Goal: Information Seeking & Learning: Learn about a topic

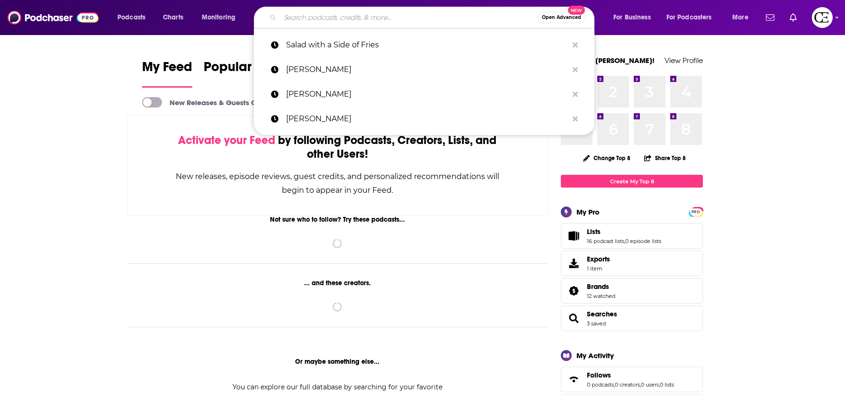
click at [306, 23] on input "Search podcasts, credits, & more..." at bounding box center [409, 17] width 258 height 15
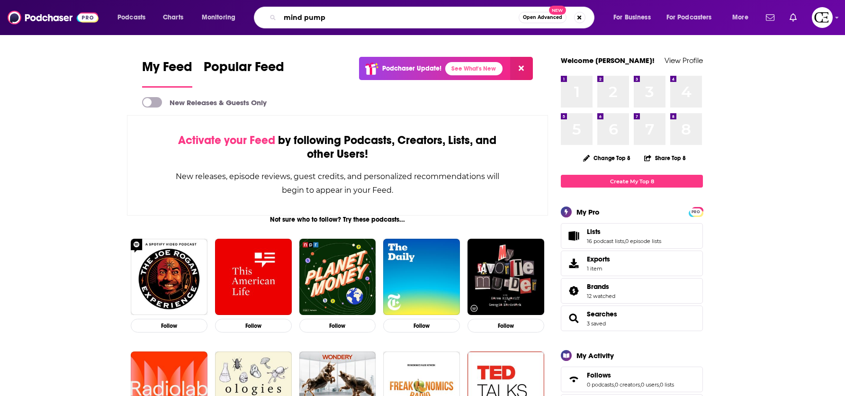
type input "mind pump"
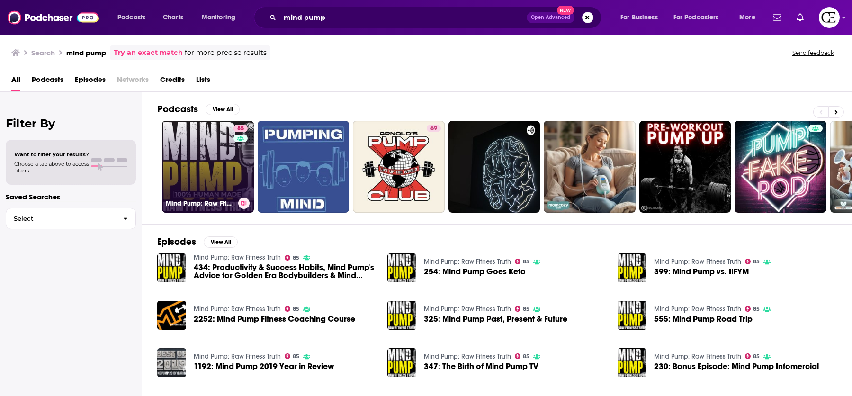
click at [194, 195] on link "85 Mind Pump: Raw Fitness Truth" at bounding box center [208, 167] width 92 height 92
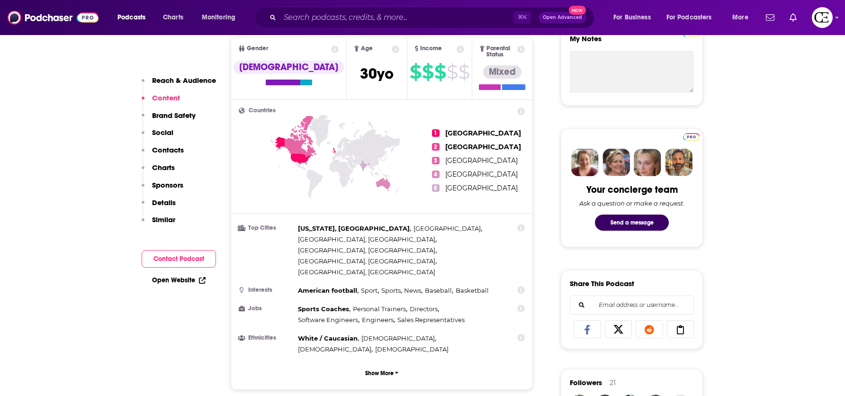
scroll to position [150, 0]
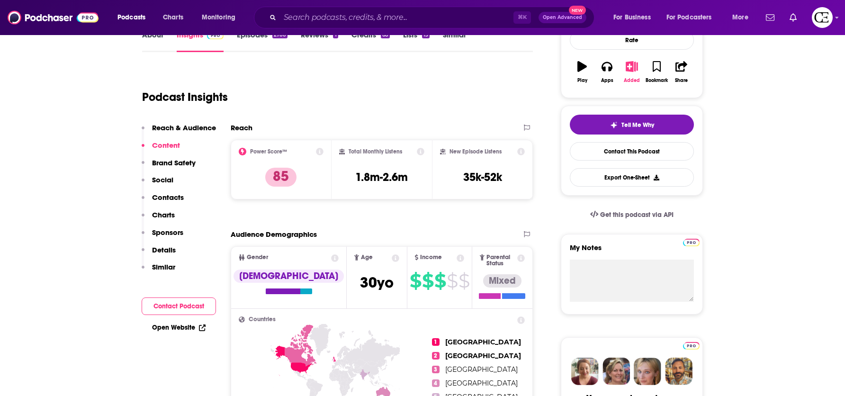
click at [633, 75] on button "Added" at bounding box center [631, 72] width 25 height 34
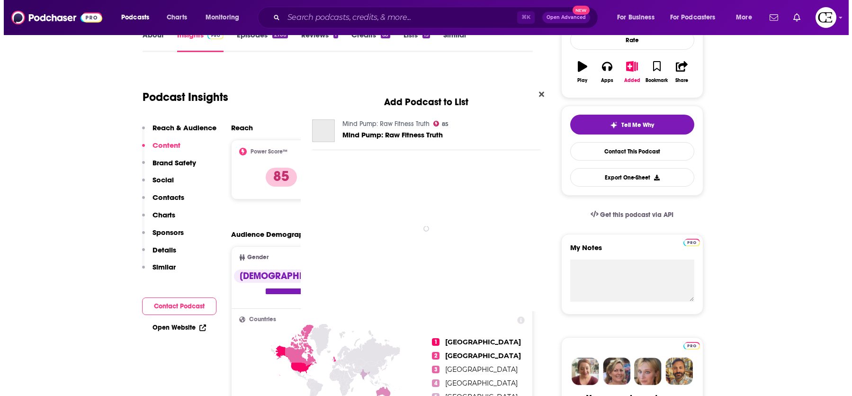
scroll to position [0, 0]
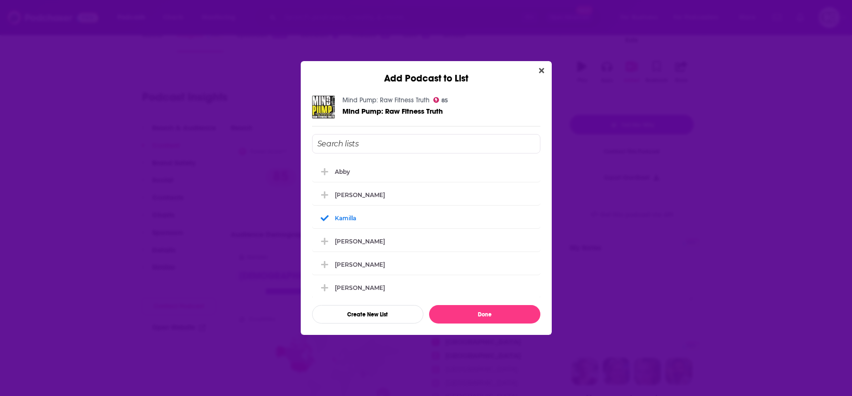
click at [775, 171] on div "Add Podcast to List Mind Pump: Raw Fitness Truth 85 Mind Pump: Raw Fitness Trut…" at bounding box center [426, 198] width 852 height 396
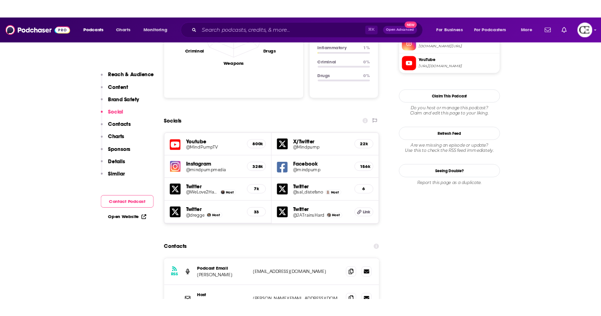
scroll to position [982, 0]
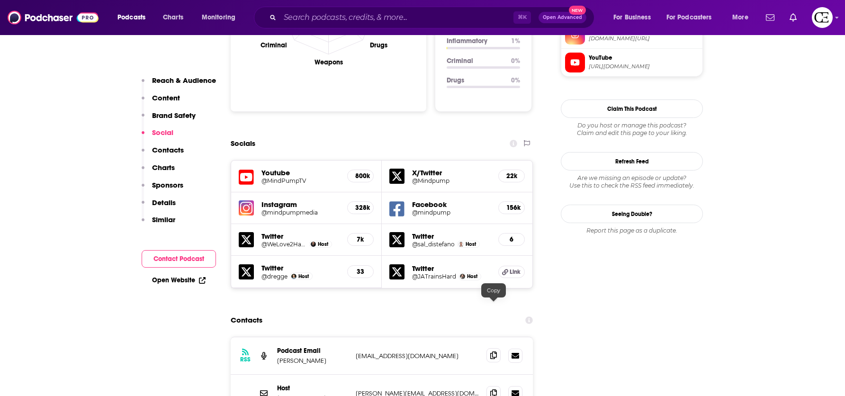
click at [497, 348] on span at bounding box center [493, 355] width 14 height 14
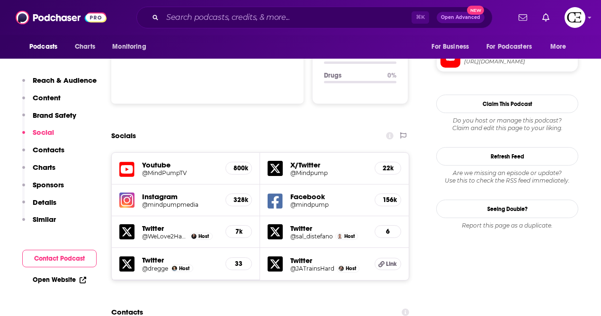
scroll to position [1191, 0]
